Goal: Task Accomplishment & Management: Use online tool/utility

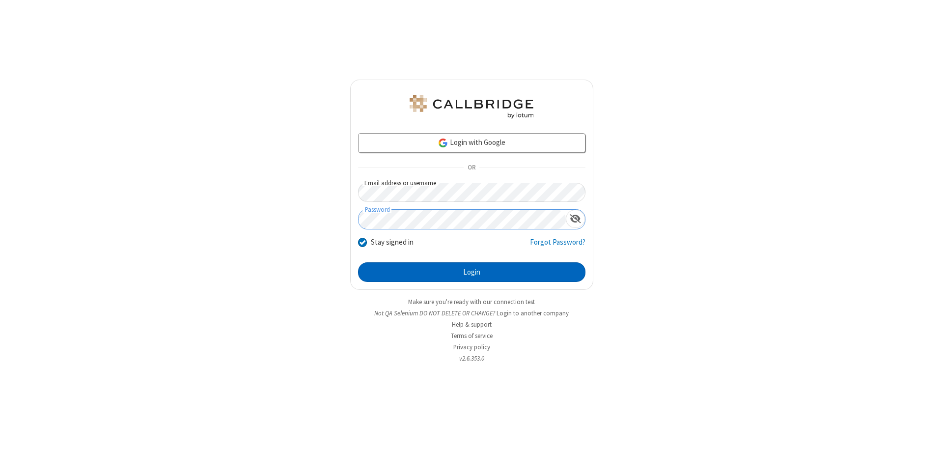
click at [471, 272] on button "Login" at bounding box center [471, 272] width 227 height 20
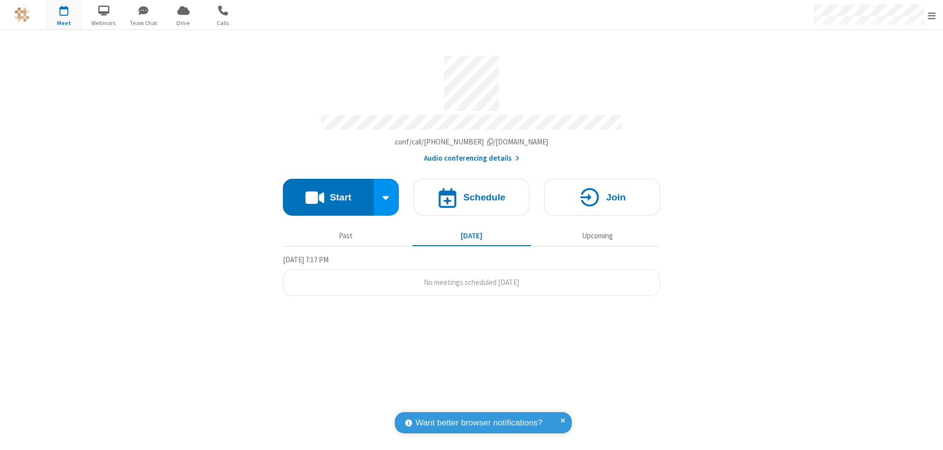
click at [328, 192] on button "Start" at bounding box center [328, 197] width 91 height 37
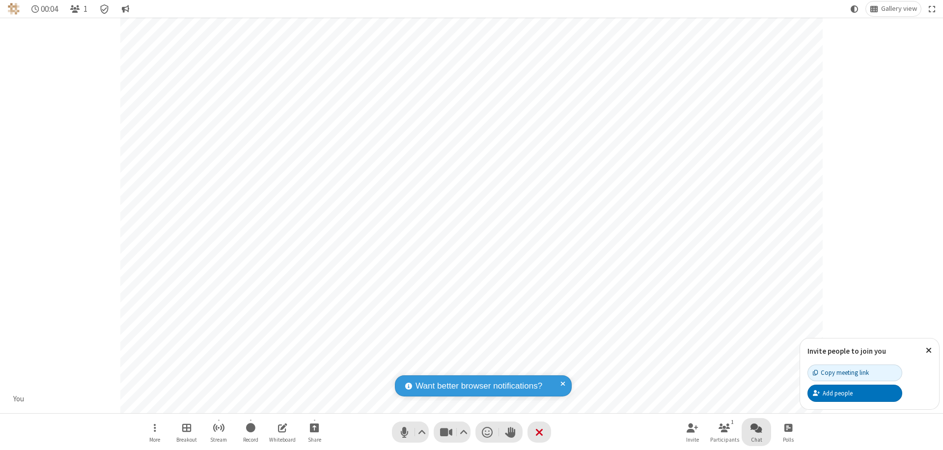
click at [756, 427] on span "Open chat" at bounding box center [756, 427] width 12 height 12
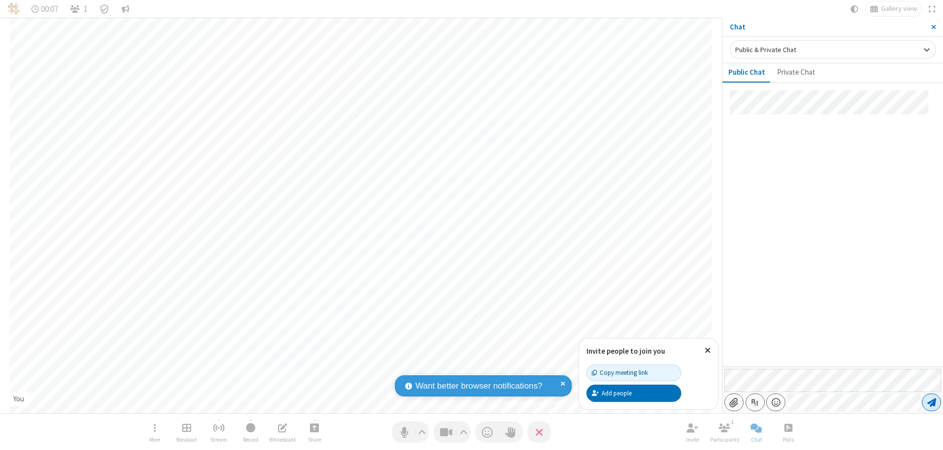
click at [931, 402] on span "Send message" at bounding box center [931, 402] width 9 height 10
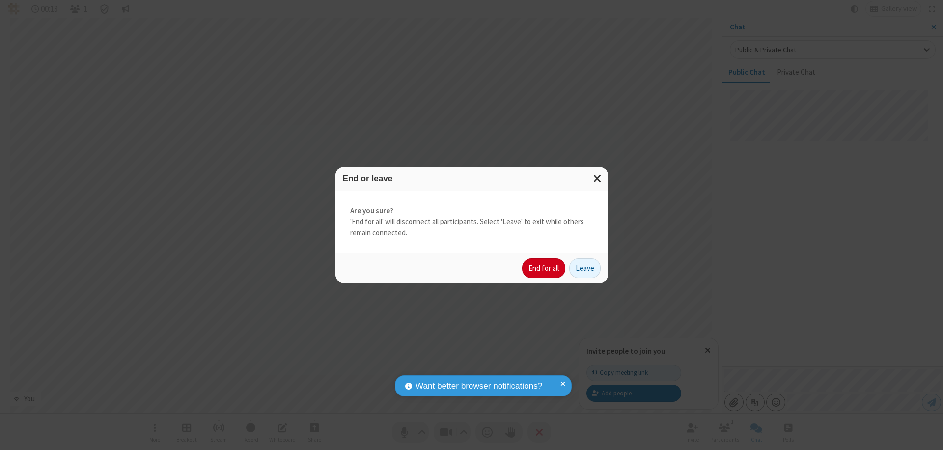
click at [544, 268] on button "End for all" at bounding box center [543, 268] width 43 height 20
